Goal: Task Accomplishment & Management: Use online tool/utility

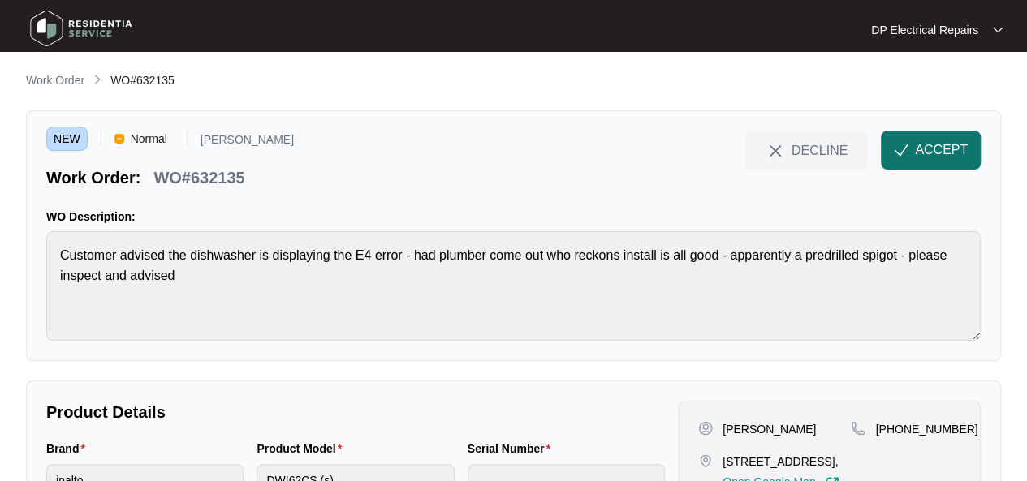
click at [924, 163] on button "ACCEPT" at bounding box center [931, 150] width 100 height 39
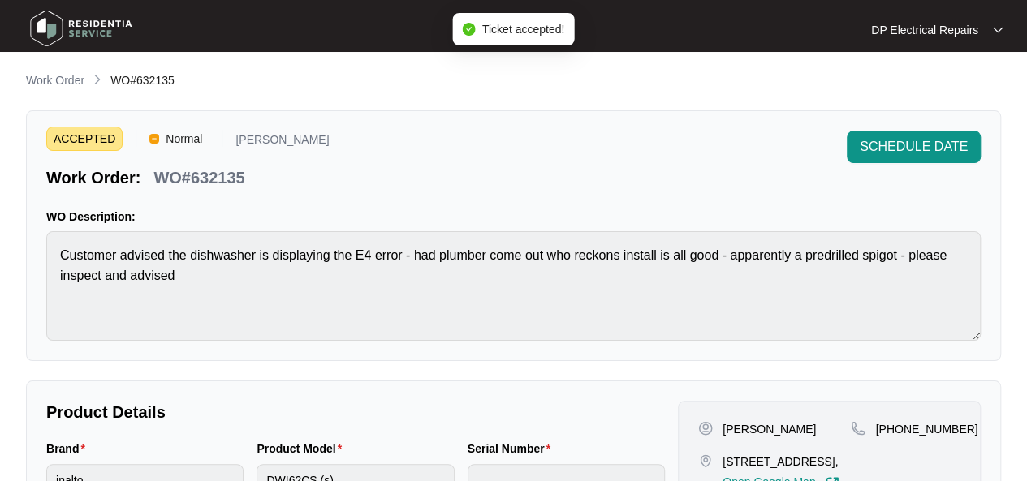
click at [225, 169] on p "WO#632135" at bounding box center [198, 177] width 91 height 23
click at [225, 170] on p "WO#632135" at bounding box center [198, 177] width 91 height 23
copy p "632135"
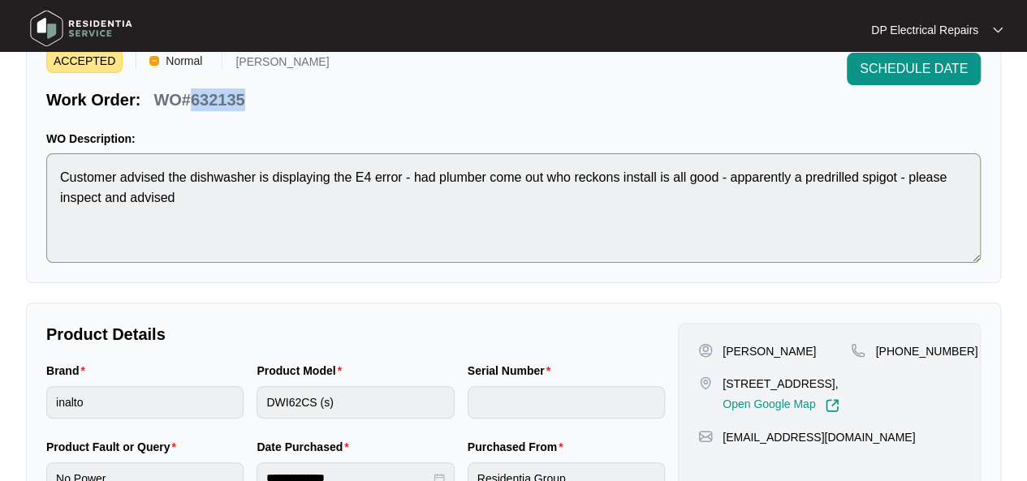
scroll to position [81, 0]
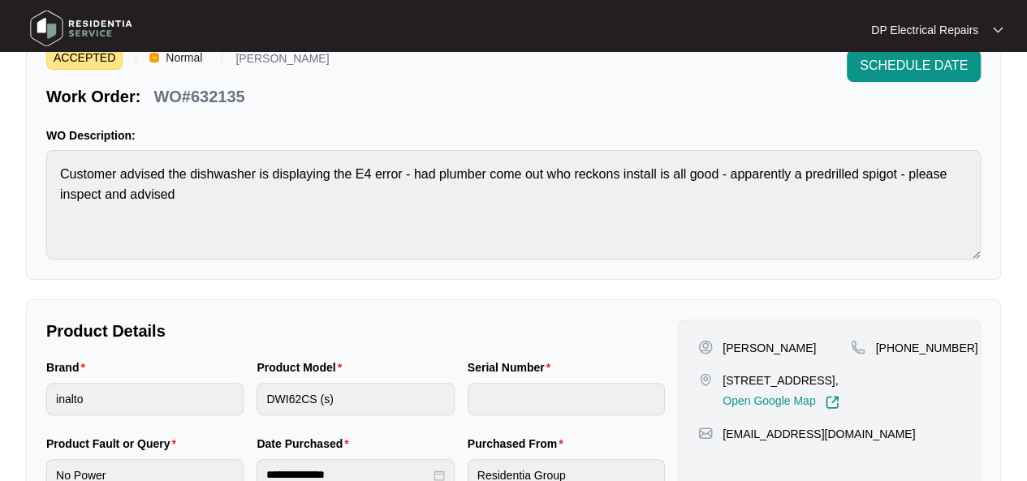
drag, startPoint x: 720, startPoint y: 373, endPoint x: 795, endPoint y: 390, distance: 76.4
click at [795, 390] on div "[STREET_ADDRESS], Open Google Map" at bounding box center [774, 391] width 153 height 37
copy p "[STREET_ADDRESS]."
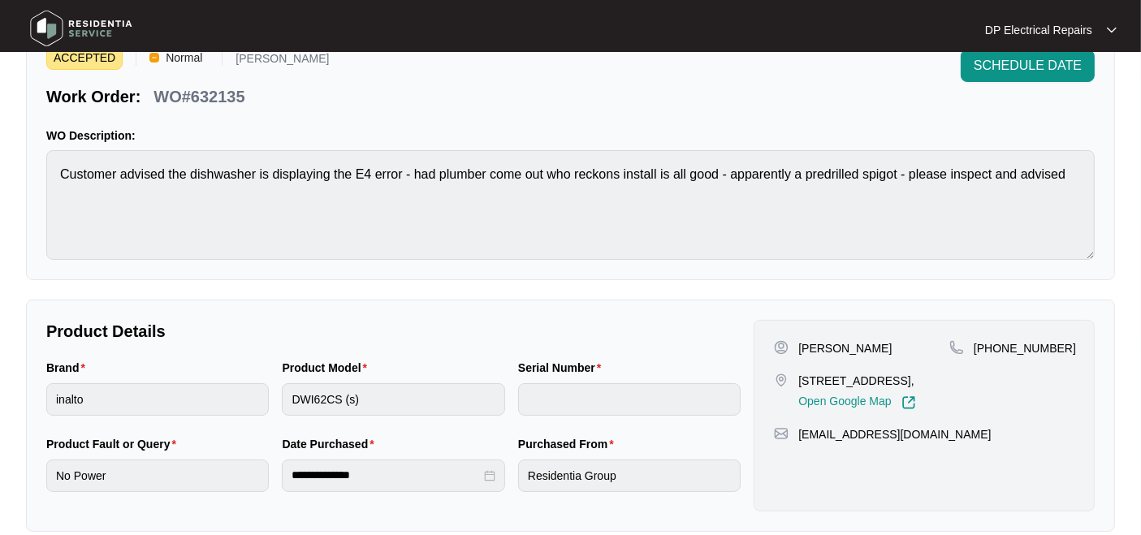
click at [882, 333] on div "[PERSON_NAME] [STREET_ADDRESS], Open Google Map [PHONE_NUMBER] [EMAIL_ADDRESS][…" at bounding box center [923, 416] width 341 height 192
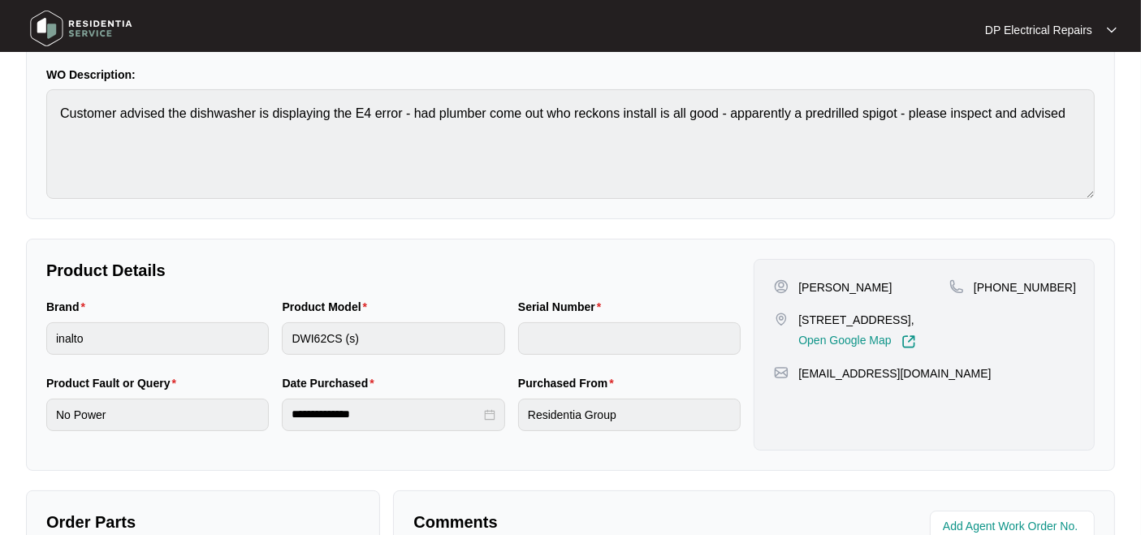
scroll to position [171, 0]
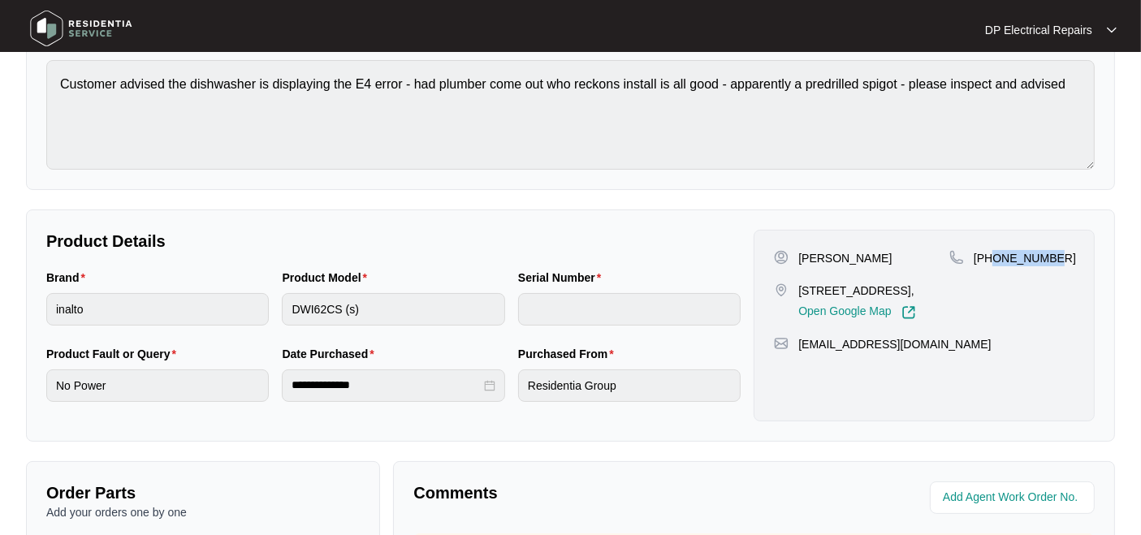
drag, startPoint x: 996, startPoint y: 252, endPoint x: 1090, endPoint y: 261, distance: 93.9
click at [1026, 261] on div "[PERSON_NAME] [STREET_ADDRESS], Open Google Map [PHONE_NUMBER] [EMAIL_ADDRESS][…" at bounding box center [923, 326] width 341 height 192
copy p "400046453"
click at [575, 276] on label "Serial Number" at bounding box center [562, 278] width 89 height 16
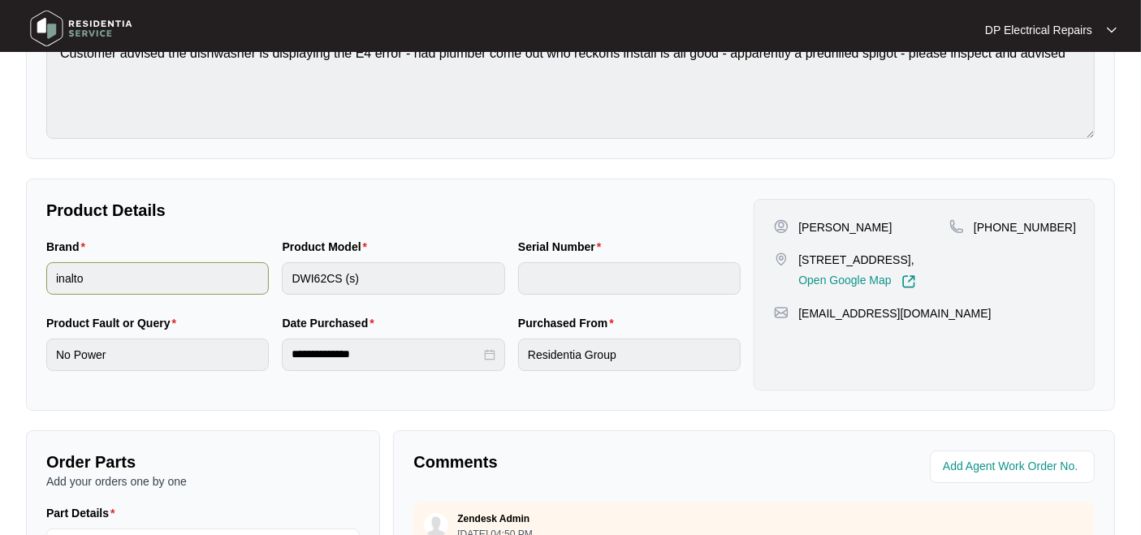
scroll to position [0, 0]
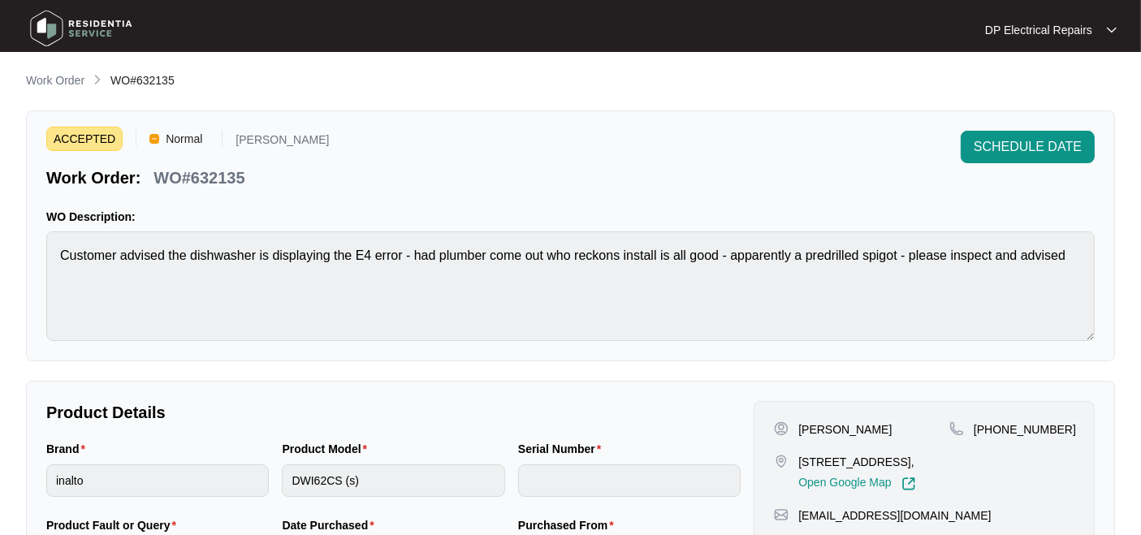
click at [465, 355] on div "ACCEPTED Normal [PERSON_NAME] Work Order: WO#632135 SCHEDULE DATE WO Descriptio…" at bounding box center [570, 235] width 1089 height 251
